Goal: Task Accomplishment & Management: Use online tool/utility

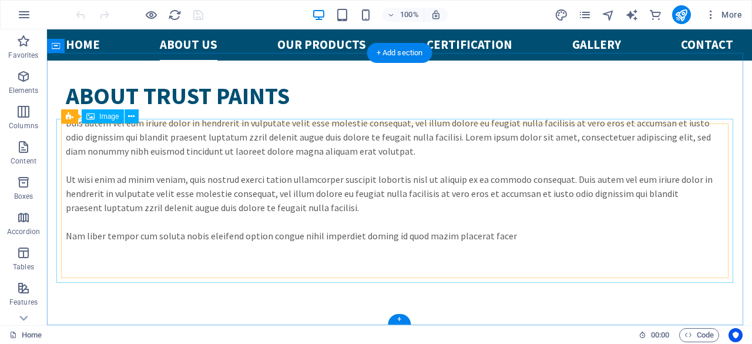
scroll to position [989, 0]
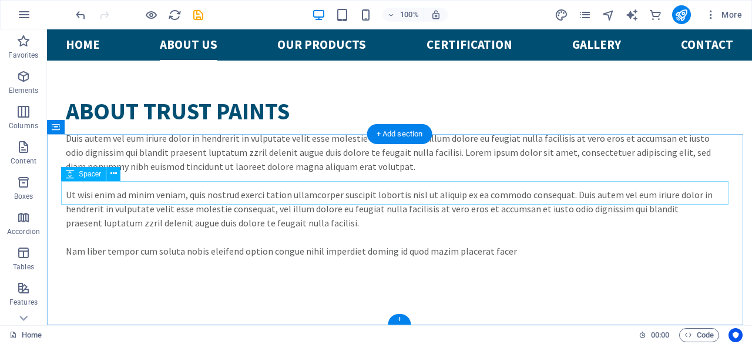
scroll to position [909, 0]
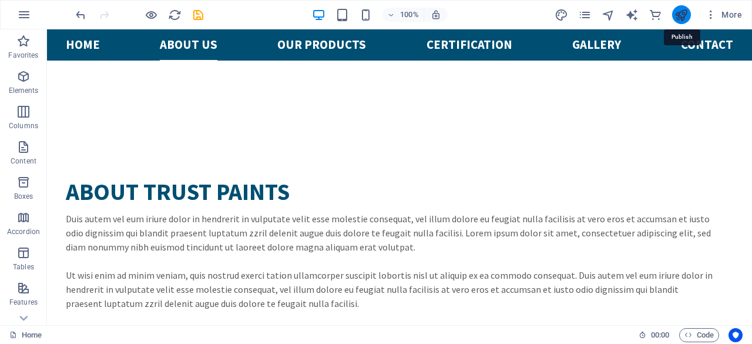
click at [680, 12] on icon "publish" at bounding box center [681, 15] width 14 height 14
checkbox input "false"
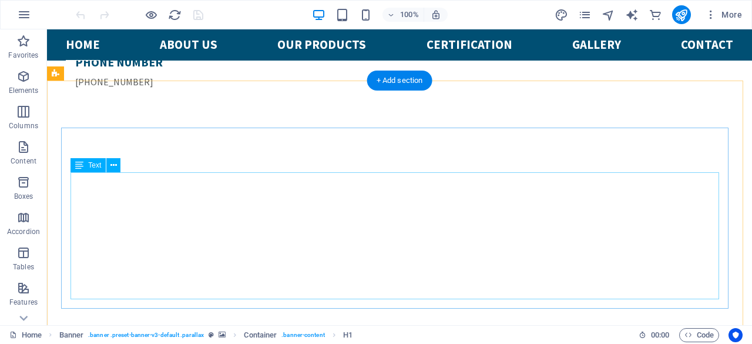
scroll to position [352, 0]
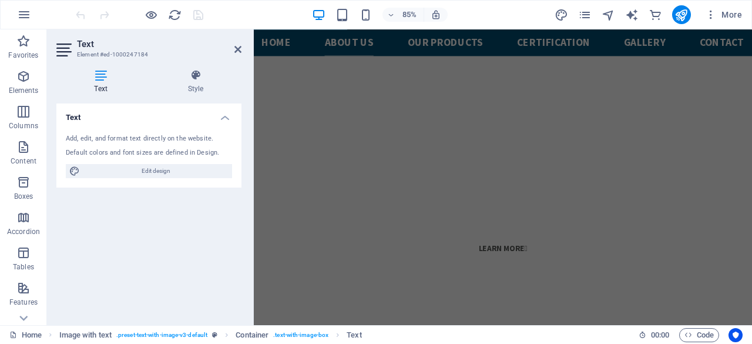
scroll to position [822, 0]
click at [239, 49] on icon at bounding box center [237, 49] width 7 height 9
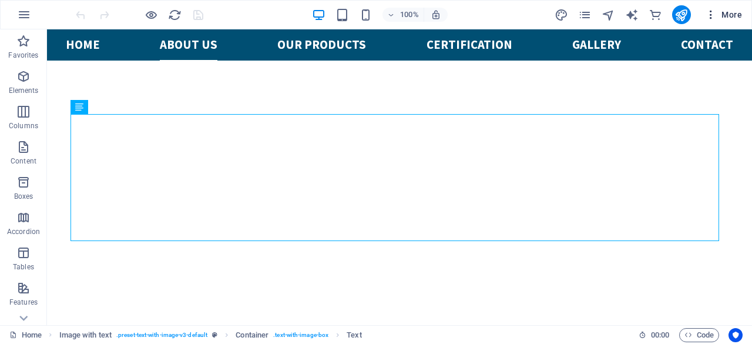
click at [710, 12] on icon "button" at bounding box center [711, 15] width 12 height 12
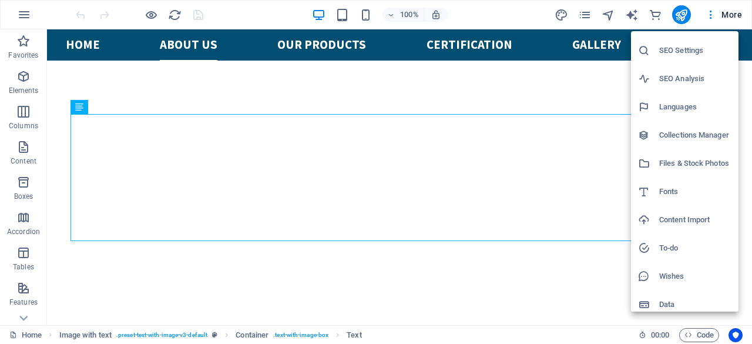
scroll to position [29, 0]
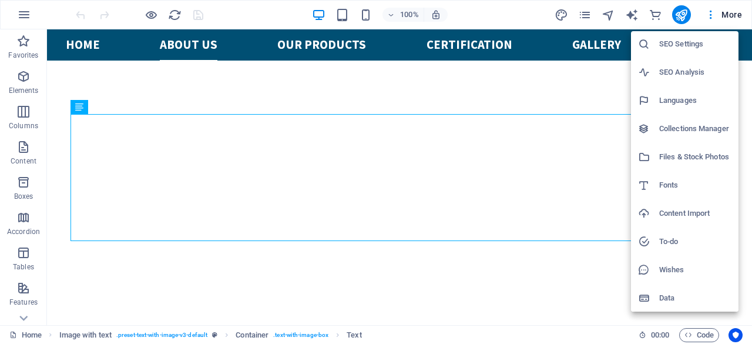
click at [687, 46] on h6 "SEO Settings" at bounding box center [695, 44] width 72 height 14
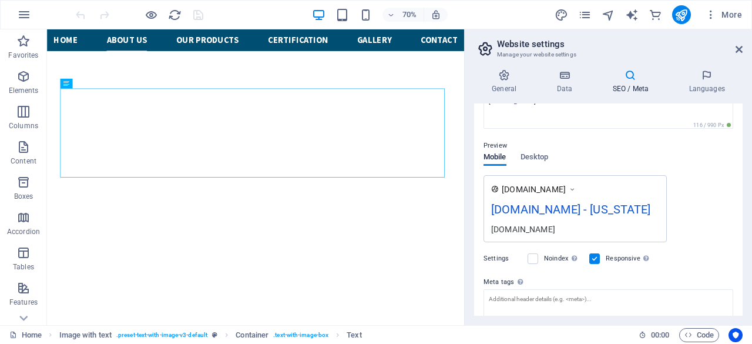
scroll to position [219, 0]
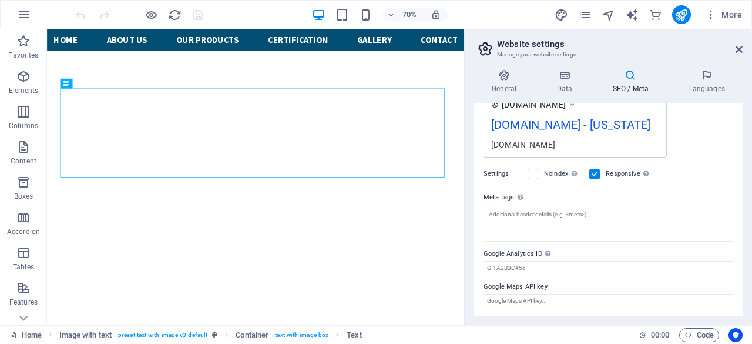
click at [565, 120] on div "[DOMAIN_NAME] - [US_STATE]" at bounding box center [575, 127] width 168 height 23
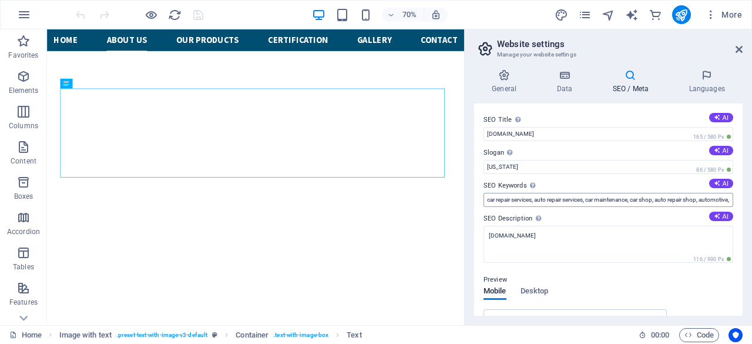
scroll to position [0, 0]
click at [739, 46] on icon at bounding box center [738, 49] width 7 height 9
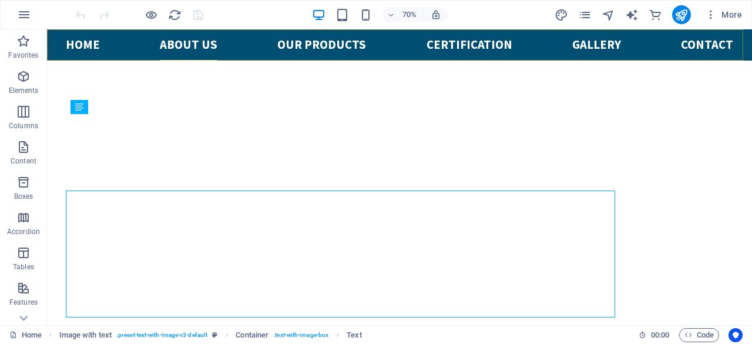
scroll to position [410, 0]
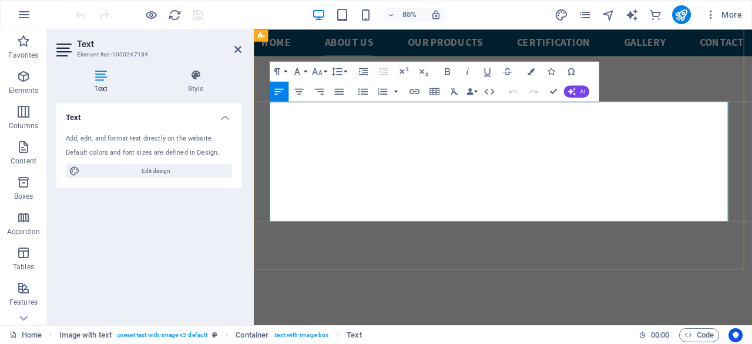
scroll to position [486, 0]
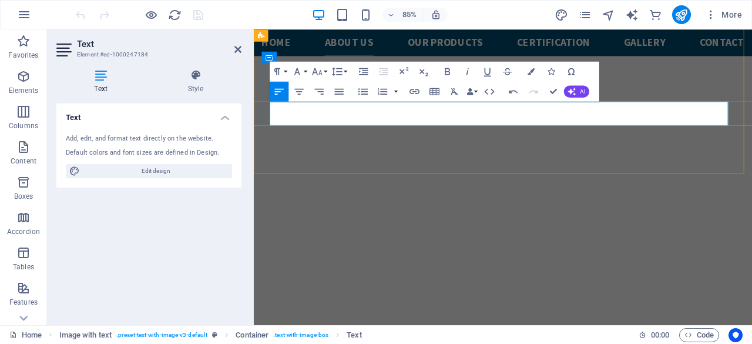
click at [678, 15] on icon "publish" at bounding box center [681, 15] width 14 height 14
checkbox input "false"
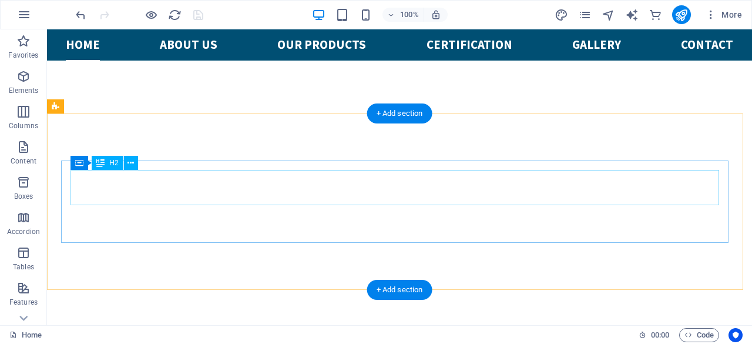
scroll to position [175, 0]
